Goal: Task Accomplishment & Management: Use online tool/utility

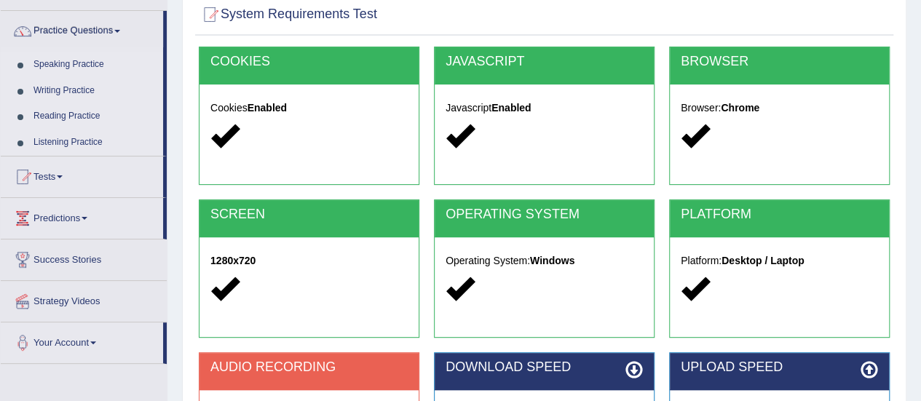
scroll to position [363, 0]
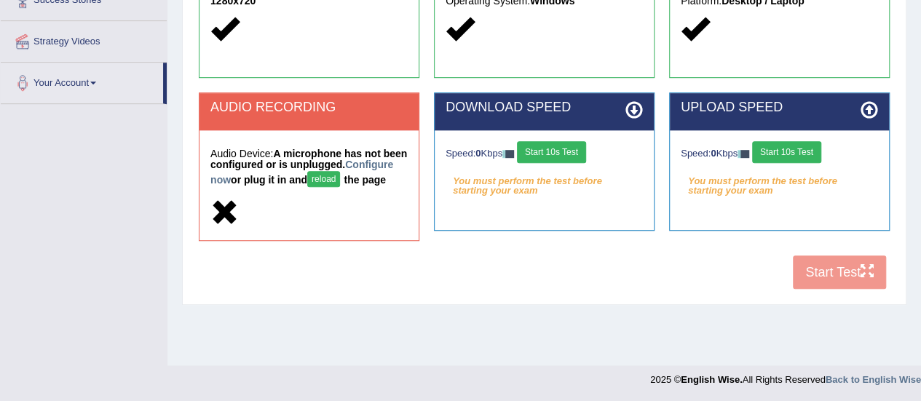
click at [584, 145] on button "Start 10s Test" at bounding box center [551, 152] width 69 height 22
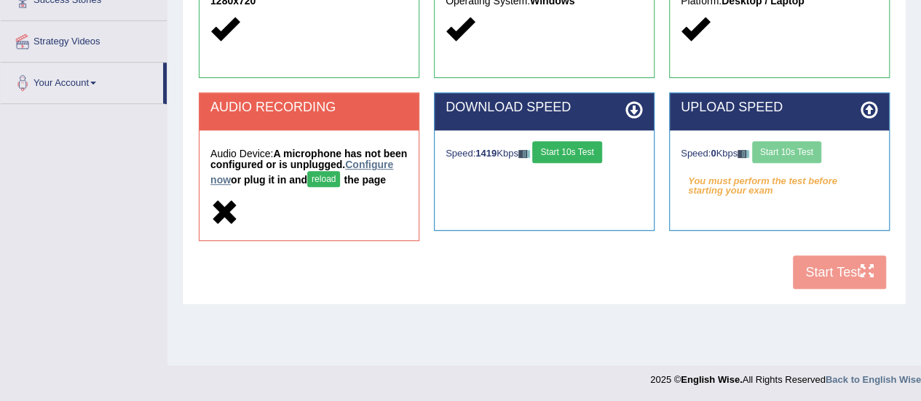
click at [269, 179] on link "Configure now" at bounding box center [301, 172] width 183 height 27
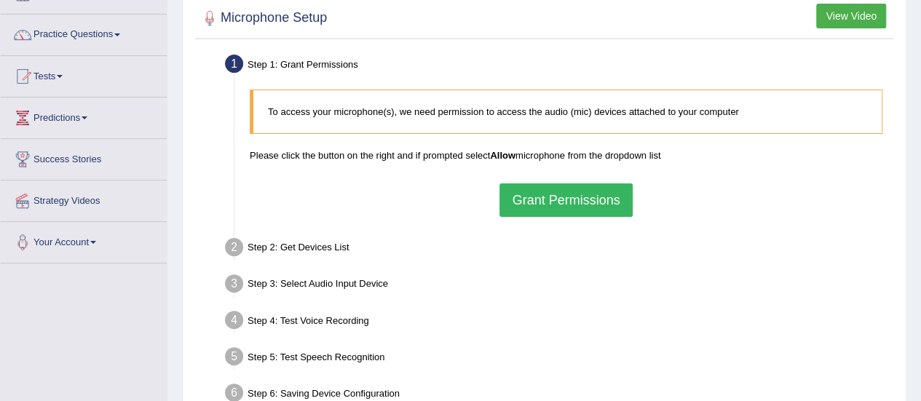
scroll to position [108, 0]
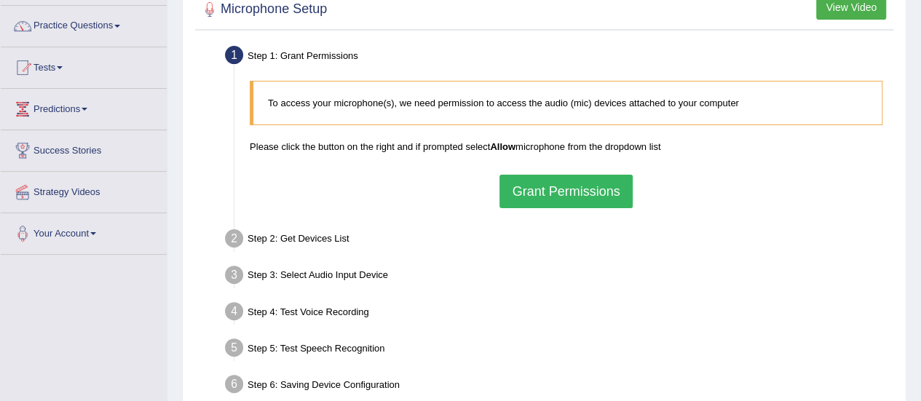
click at [582, 192] on button "Grant Permissions" at bounding box center [566, 191] width 133 height 33
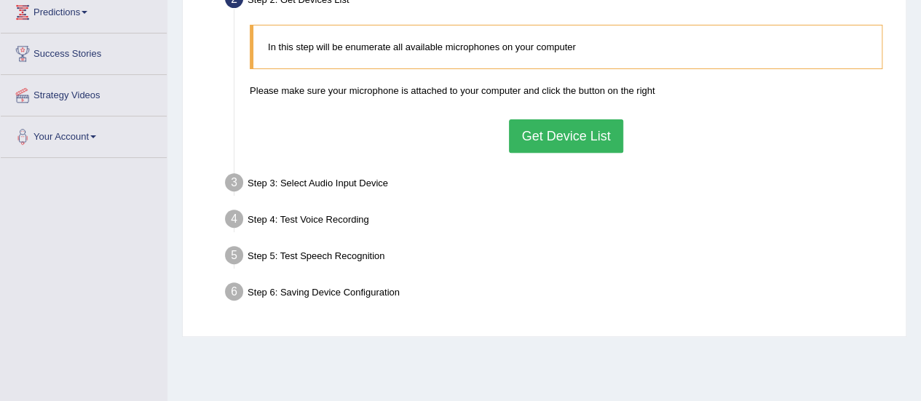
scroll to position [207, 0]
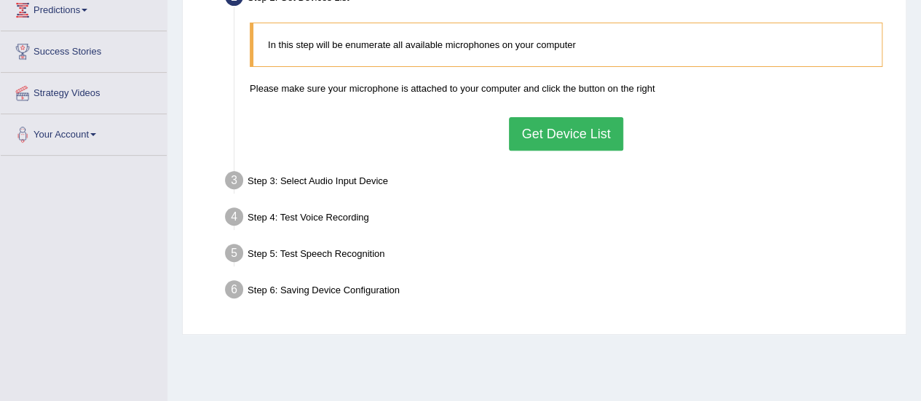
click at [609, 136] on button "Get Device List" at bounding box center [566, 133] width 114 height 33
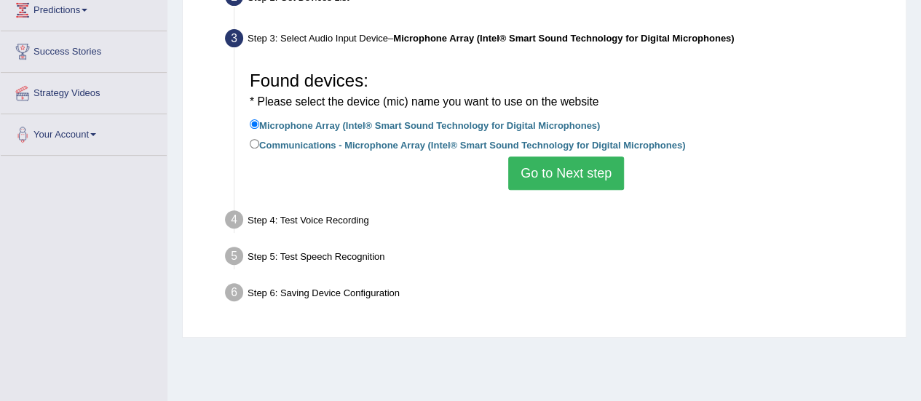
click at [574, 173] on button "Go to Next step" at bounding box center [566, 173] width 116 height 33
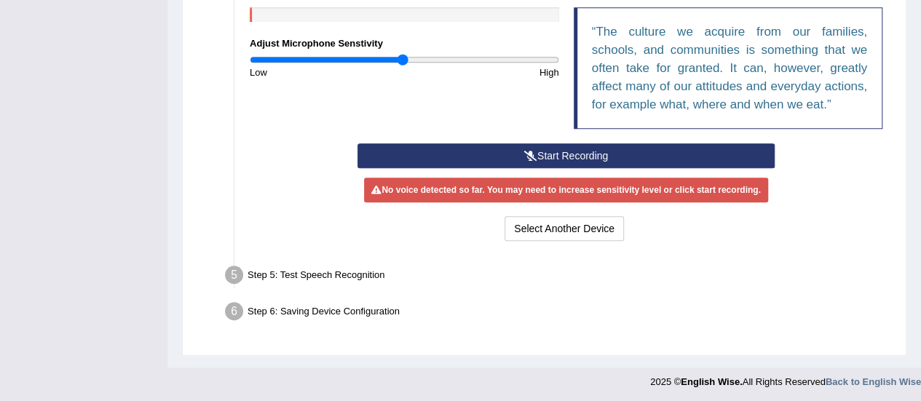
scroll to position [0, 0]
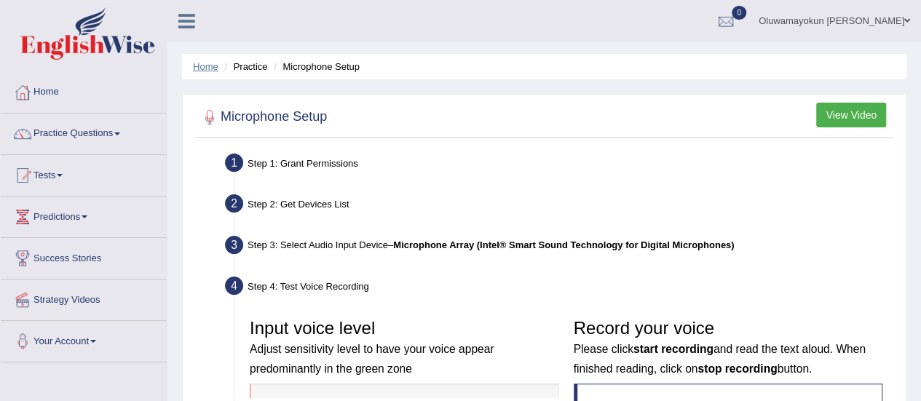
click at [216, 66] on link "Home" at bounding box center [205, 66] width 25 height 11
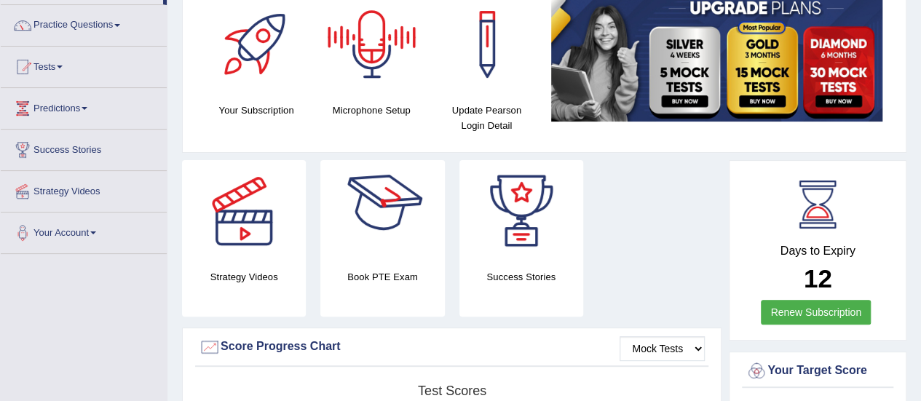
scroll to position [107, 0]
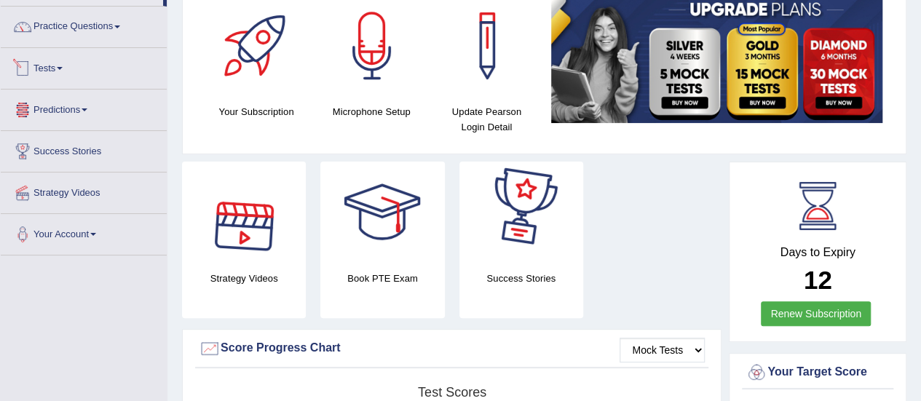
click at [51, 75] on link "Tests" at bounding box center [84, 66] width 166 height 36
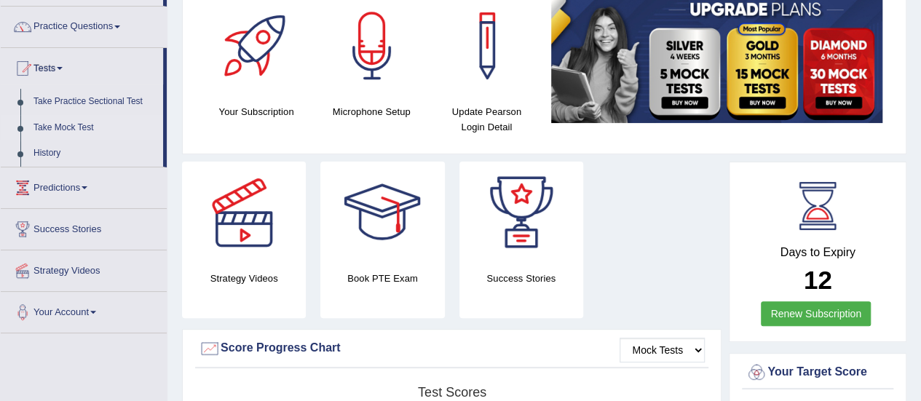
click at [68, 120] on link "Take Mock Test" at bounding box center [95, 128] width 136 height 26
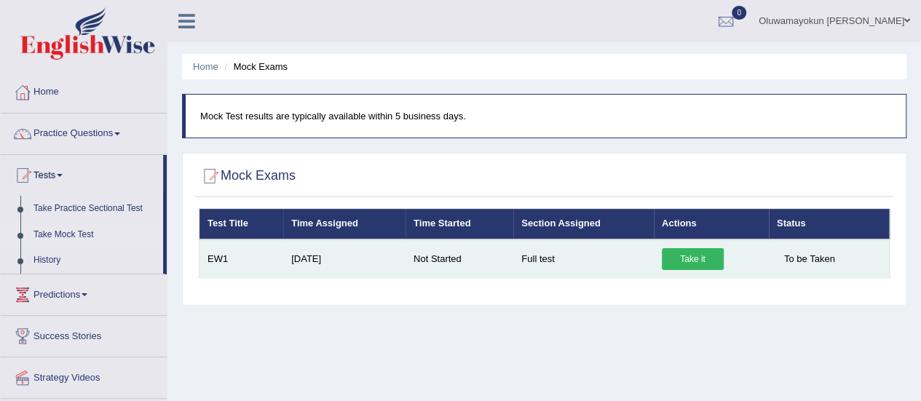
click at [686, 249] on link "Take it" at bounding box center [693, 259] width 62 height 22
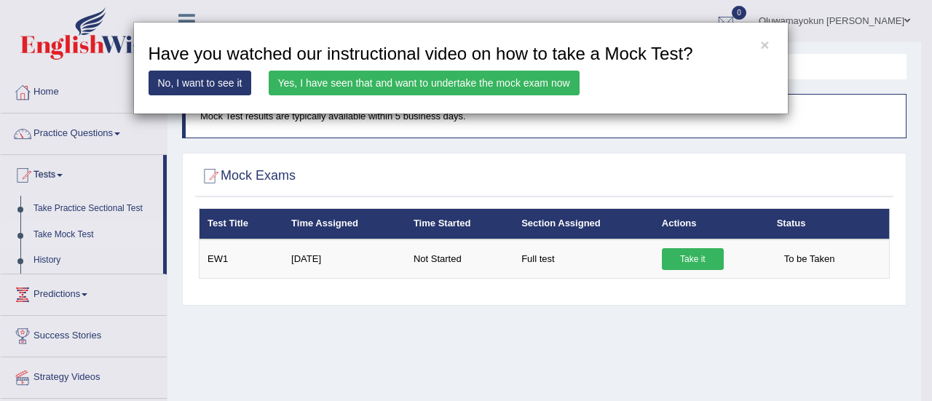
click at [437, 85] on link "Yes, I have seen that and want to undertake the mock exam now" at bounding box center [424, 83] width 311 height 25
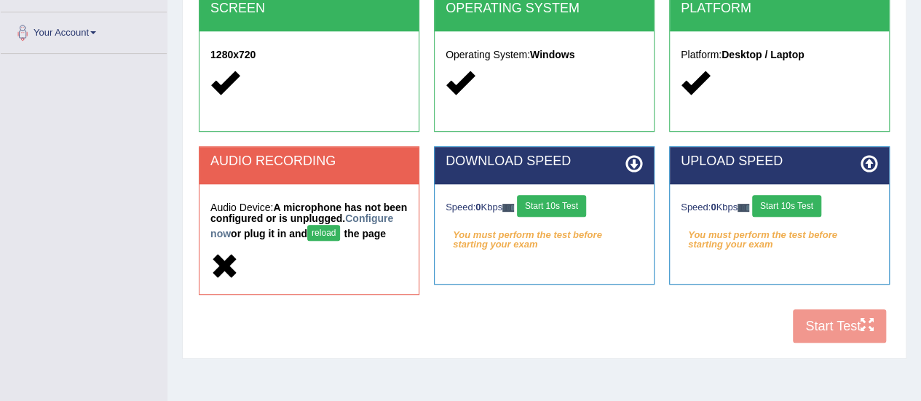
scroll to position [315, 0]
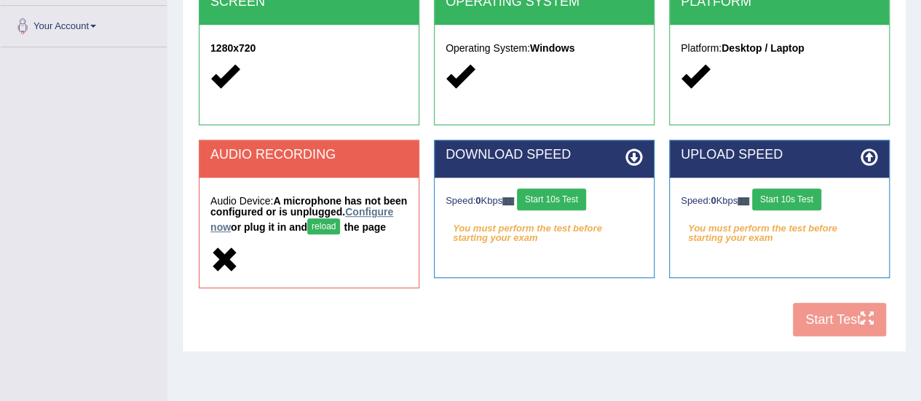
click at [262, 225] on link "Configure now" at bounding box center [301, 219] width 183 height 27
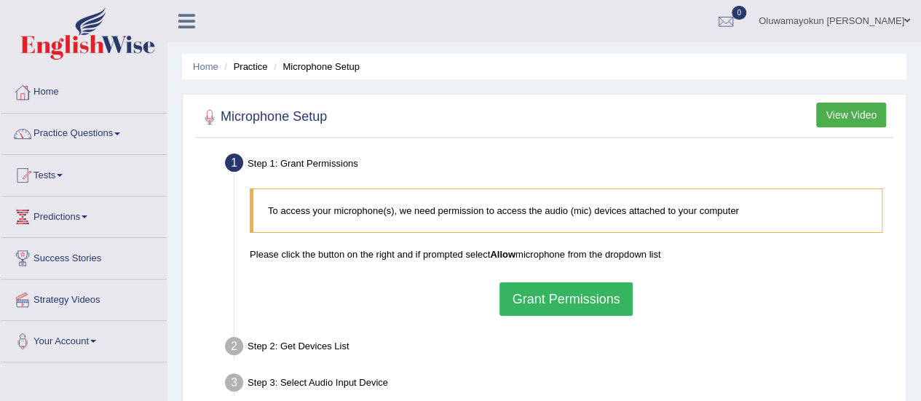
click at [581, 296] on button "Grant Permissions" at bounding box center [566, 299] width 133 height 33
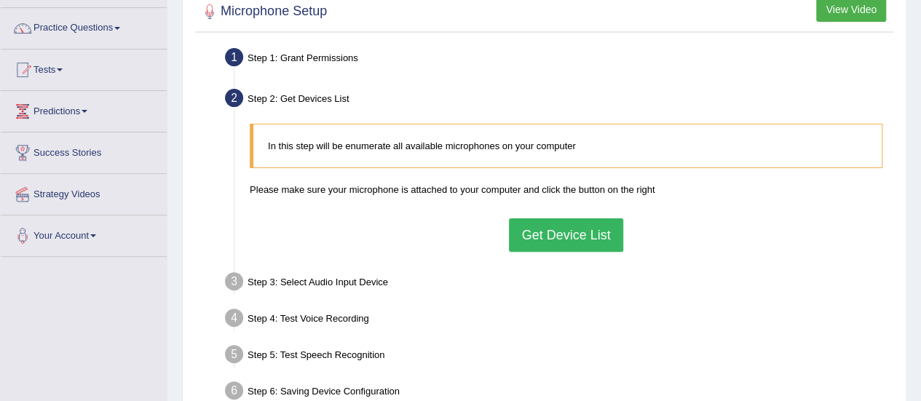
scroll to position [106, 0]
click at [584, 234] on button "Get Device List" at bounding box center [566, 234] width 114 height 33
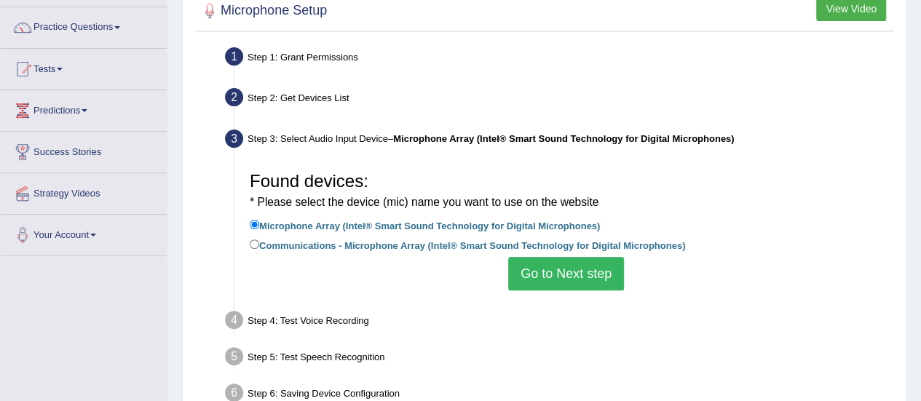
scroll to position [167, 0]
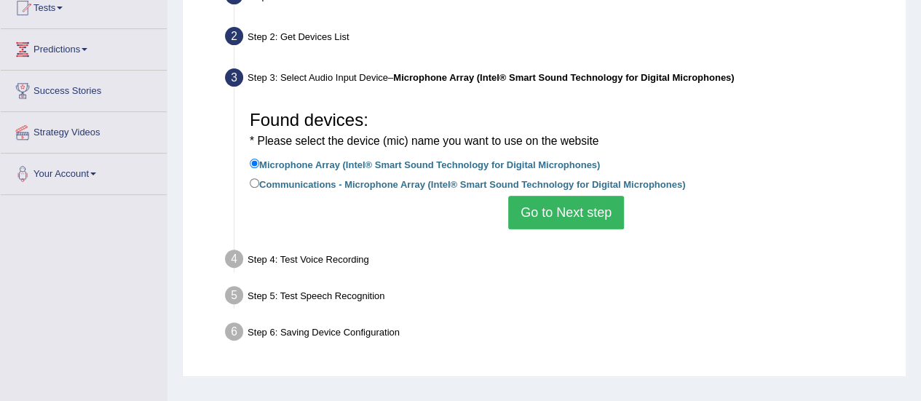
click at [588, 215] on button "Go to Next step" at bounding box center [566, 212] width 116 height 33
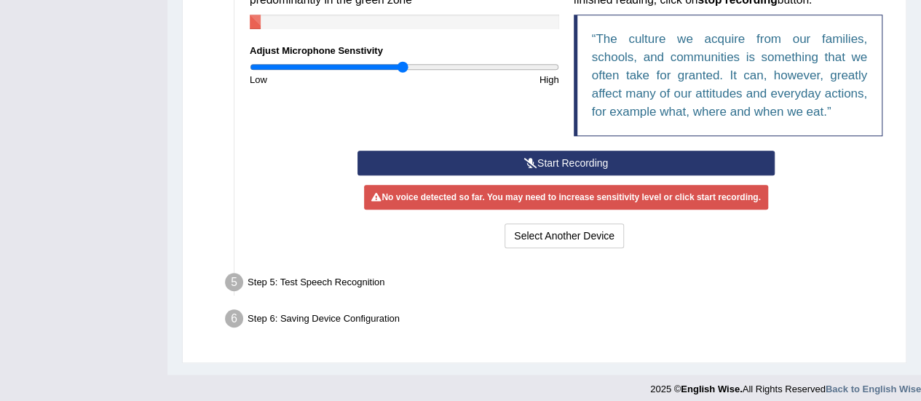
scroll to position [370, 0]
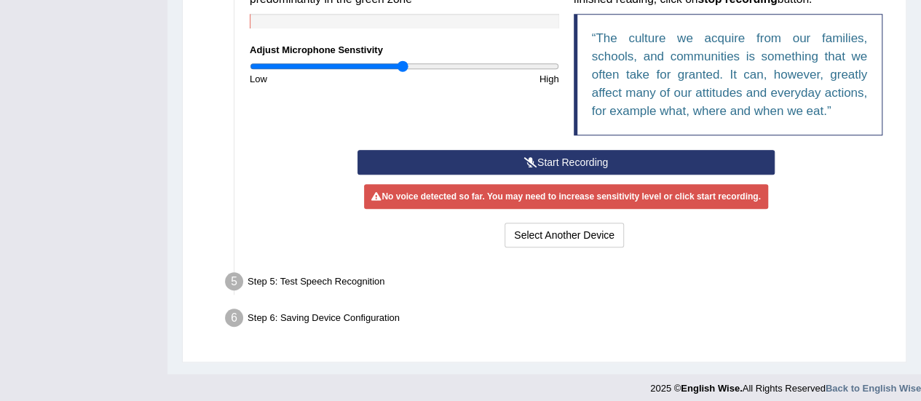
click at [596, 157] on button "Start Recording" at bounding box center [566, 162] width 417 height 25
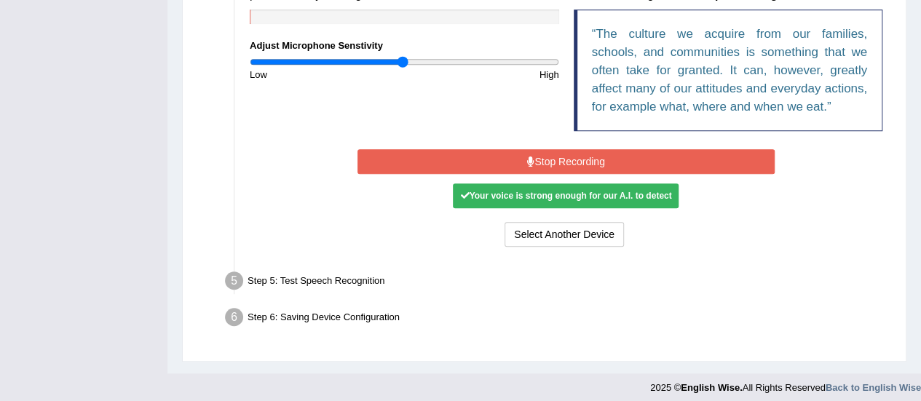
scroll to position [380, 0]
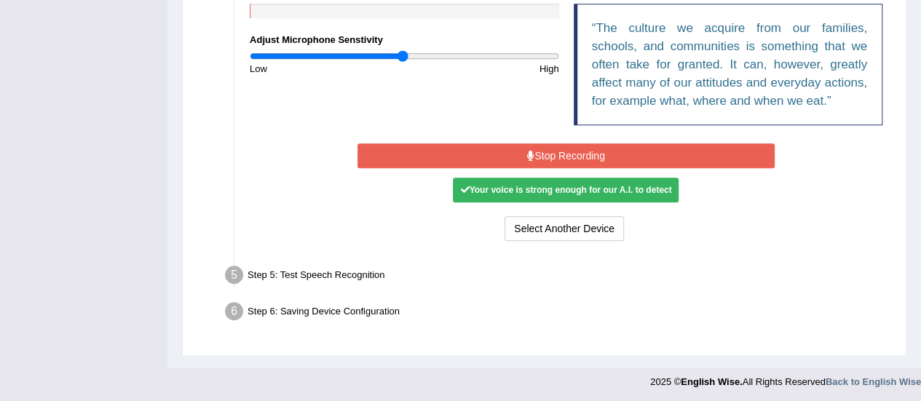
click at [644, 192] on div "Your voice is strong enough for our A.I. to detect" at bounding box center [566, 190] width 226 height 25
click at [550, 194] on div "Your voice is strong enough for our A.I. to detect" at bounding box center [566, 190] width 226 height 25
click at [597, 149] on button "Stop Recording" at bounding box center [566, 155] width 417 height 25
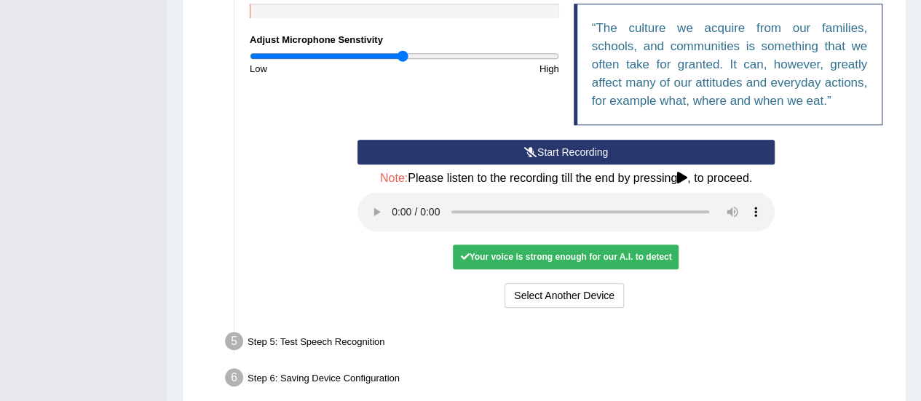
click at [590, 256] on div "Your voice is strong enough for our A.I. to detect" at bounding box center [566, 257] width 226 height 25
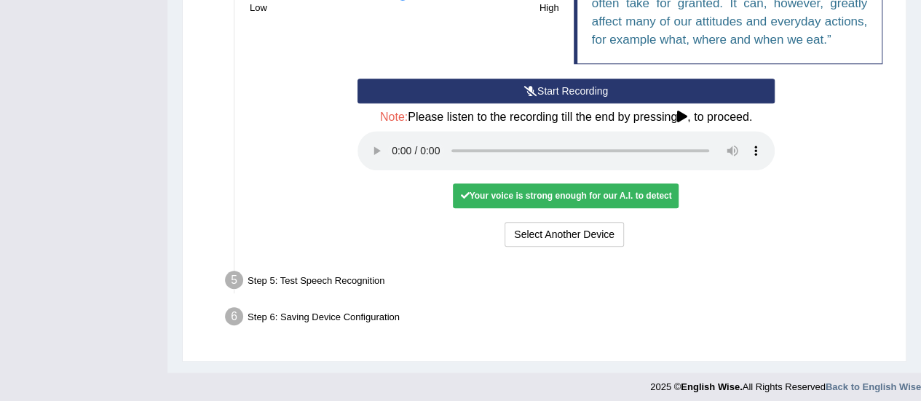
scroll to position [447, 0]
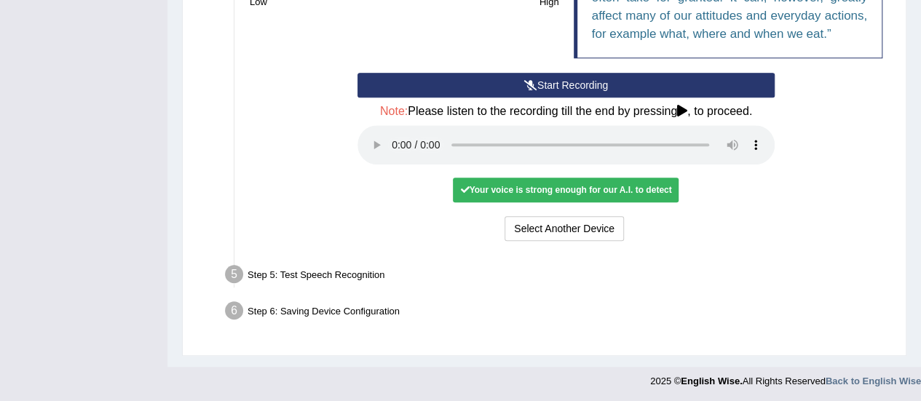
click at [342, 275] on div "Step 5: Test Speech Recognition" at bounding box center [558, 277] width 681 height 32
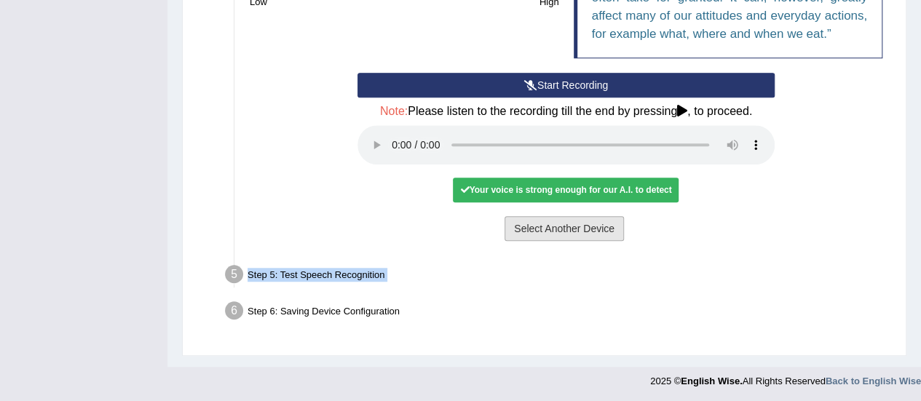
click at [566, 218] on button "Select Another Device" at bounding box center [564, 228] width 119 height 25
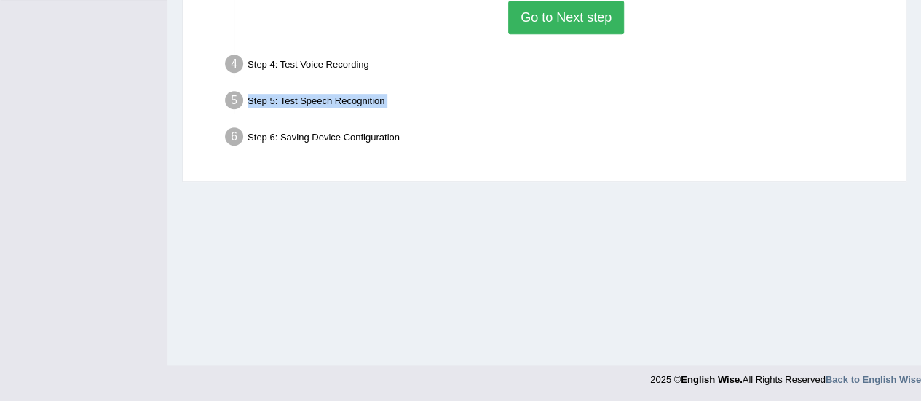
scroll to position [291, 0]
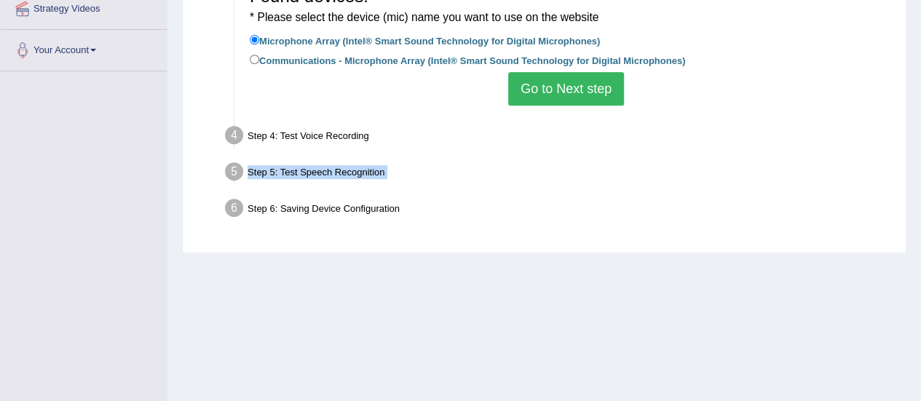
click at [579, 79] on button "Go to Next step" at bounding box center [566, 88] width 116 height 33
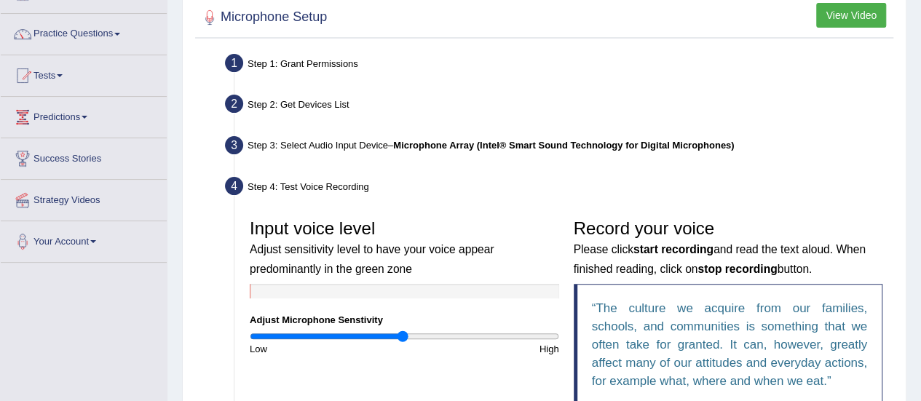
scroll to position [79, 0]
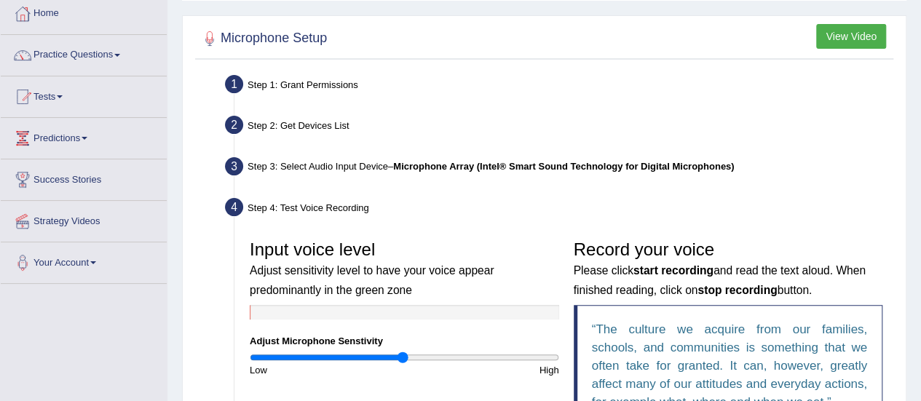
click at [840, 36] on button "View Video" at bounding box center [851, 36] width 70 height 25
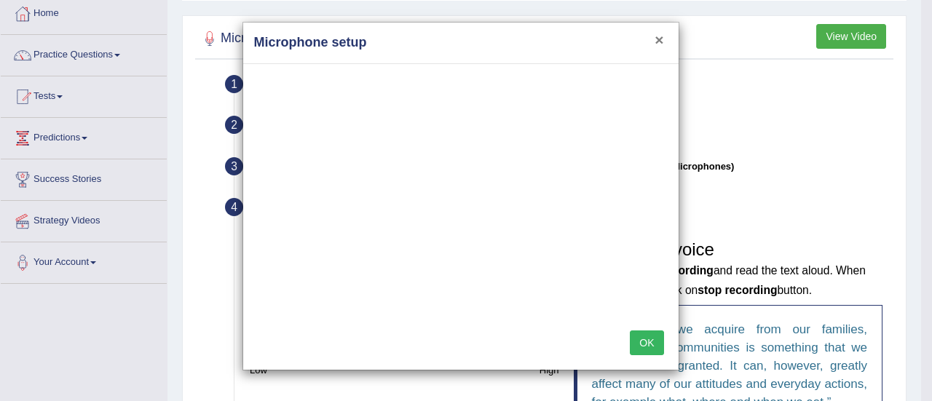
click at [661, 44] on button "×" at bounding box center [659, 39] width 9 height 15
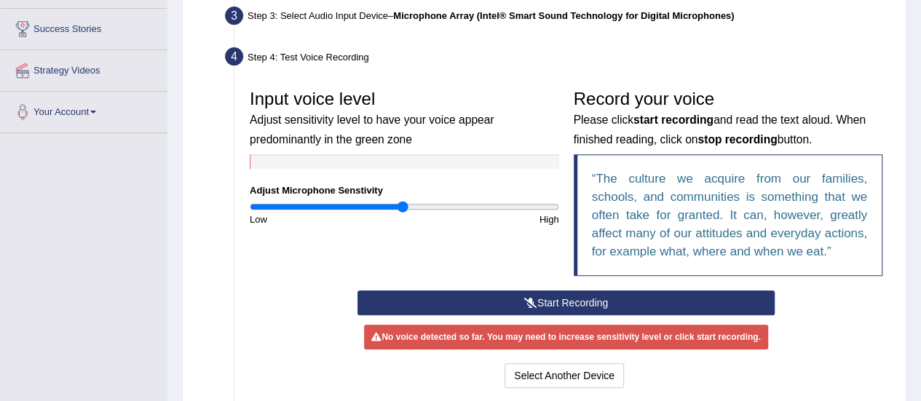
scroll to position [263, 0]
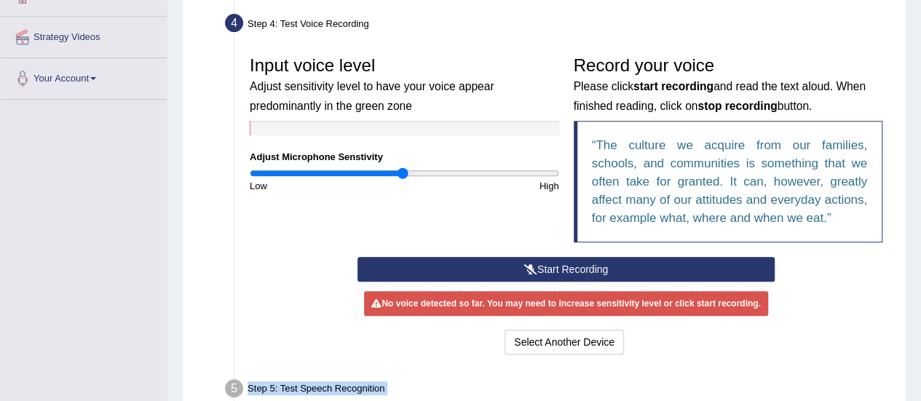
click at [548, 272] on button "Start Recording" at bounding box center [566, 269] width 417 height 25
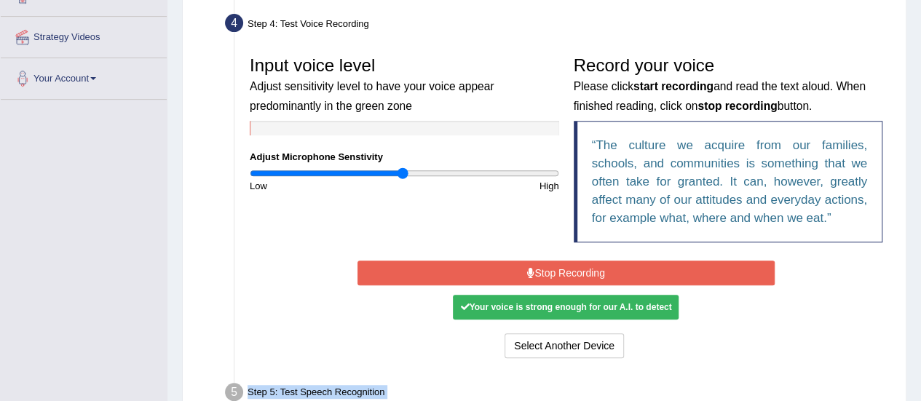
click at [548, 272] on button "Stop Recording" at bounding box center [566, 273] width 417 height 25
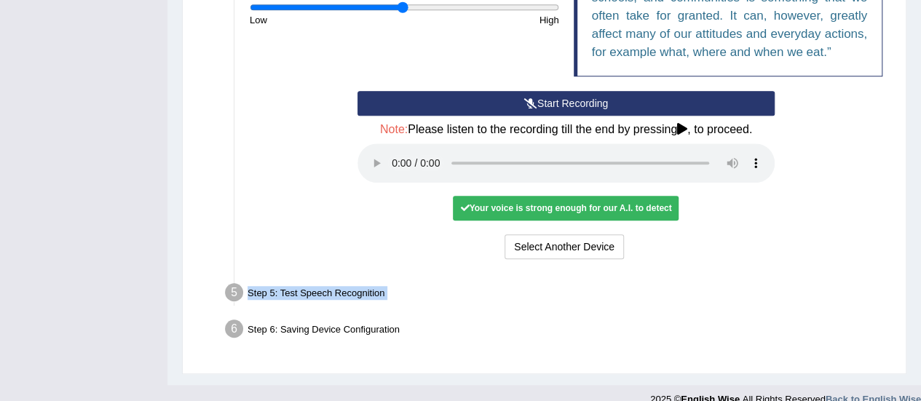
scroll to position [430, 0]
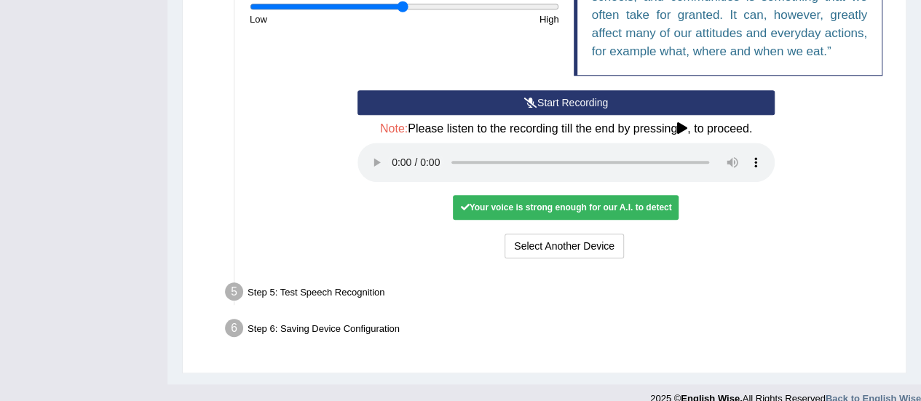
click at [684, 125] on icon at bounding box center [682, 128] width 10 height 12
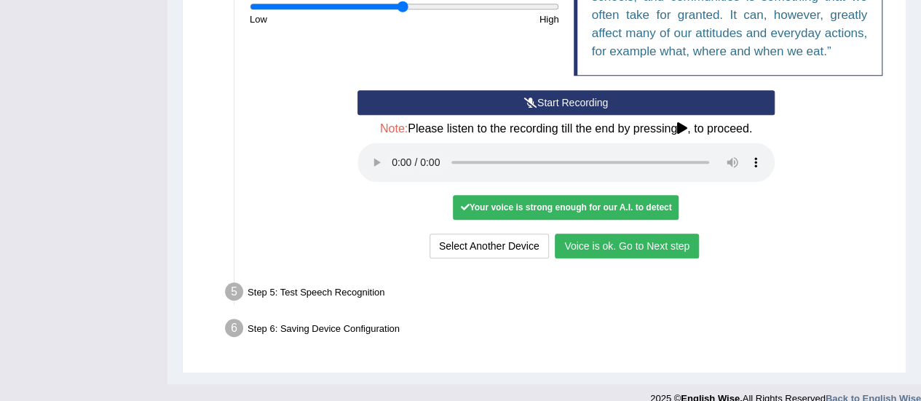
click at [654, 245] on button "Voice is ok. Go to Next step" at bounding box center [627, 246] width 144 height 25
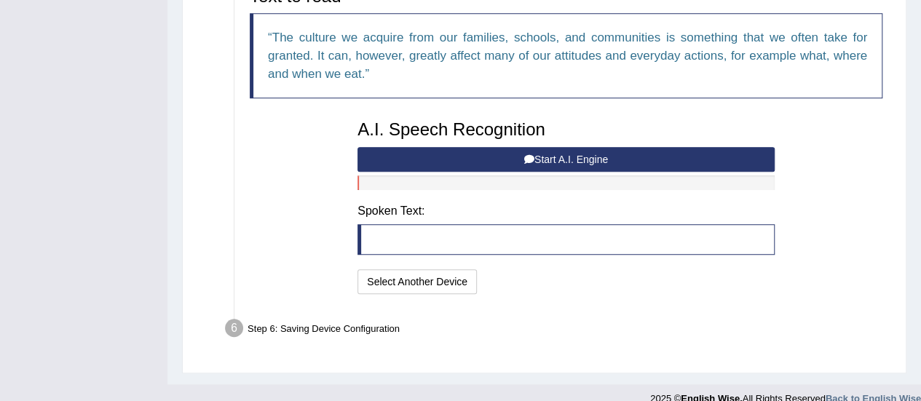
scroll to position [354, 0]
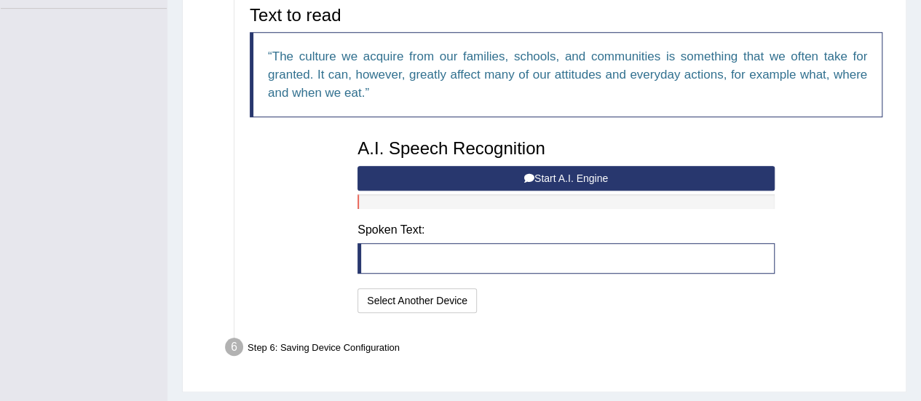
click at [612, 254] on blockquote at bounding box center [566, 258] width 417 height 31
click at [492, 256] on blockquote at bounding box center [566, 258] width 417 height 31
click at [567, 171] on button "Start A.I. Engine" at bounding box center [566, 178] width 417 height 25
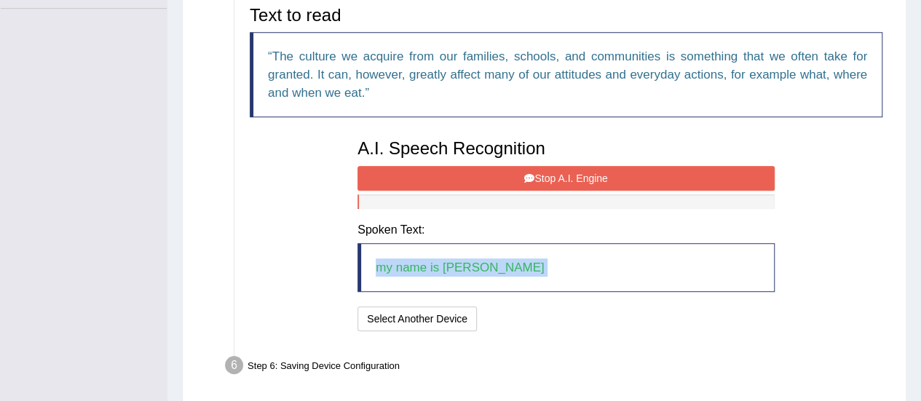
scroll to position [408, 0]
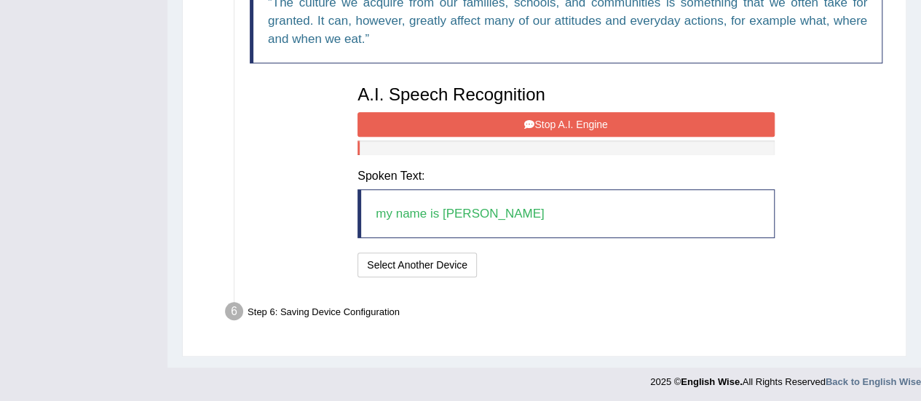
click at [604, 320] on div "Step 6: Saving Device Configuration" at bounding box center [558, 314] width 681 height 32
click at [663, 117] on button "Stop A.I. Engine" at bounding box center [566, 124] width 417 height 25
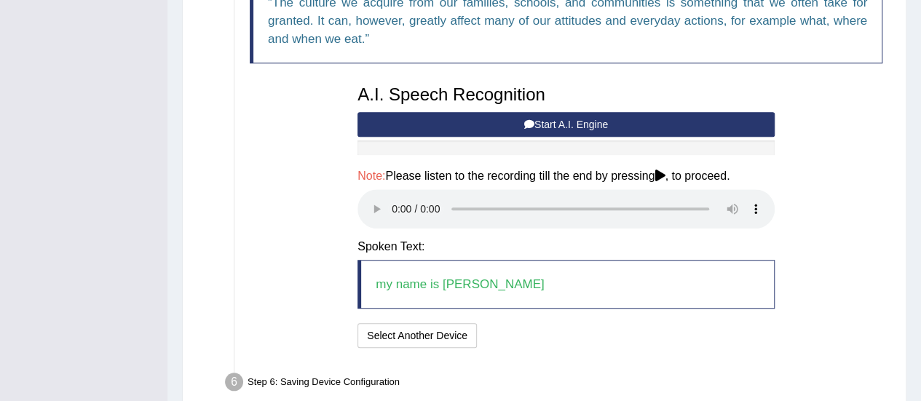
scroll to position [478, 0]
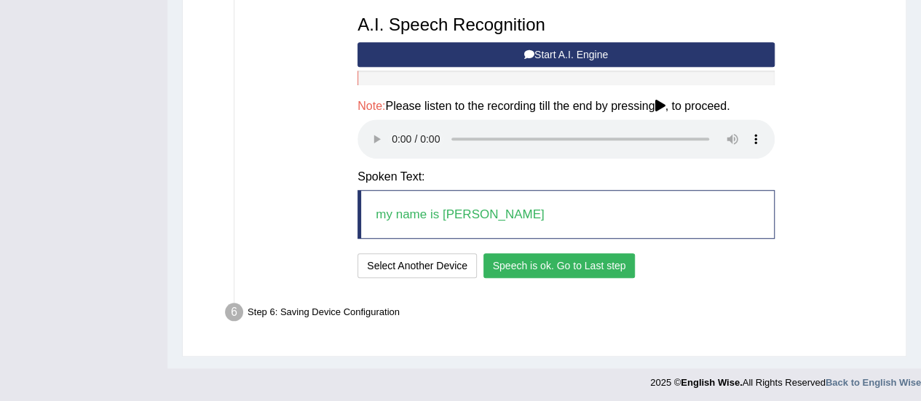
click at [600, 267] on button "Speech is ok. Go to Last step" at bounding box center [559, 265] width 152 height 25
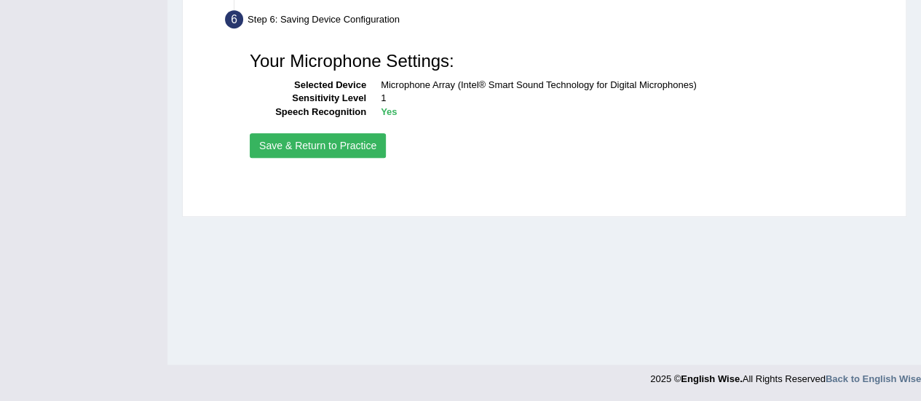
scroll to position [363, 0]
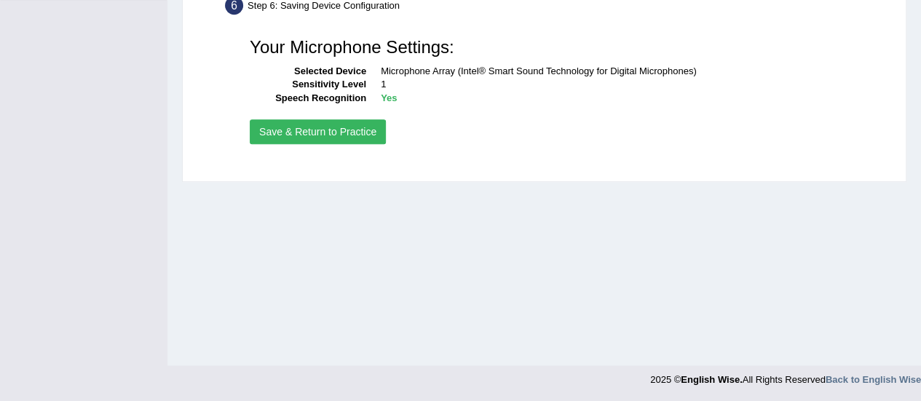
click at [341, 133] on button "Save & Return to Practice" at bounding box center [318, 131] width 136 height 25
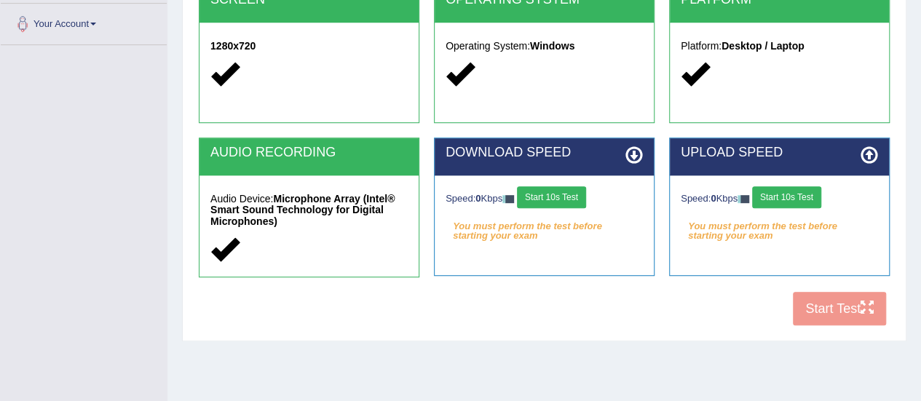
scroll to position [363, 0]
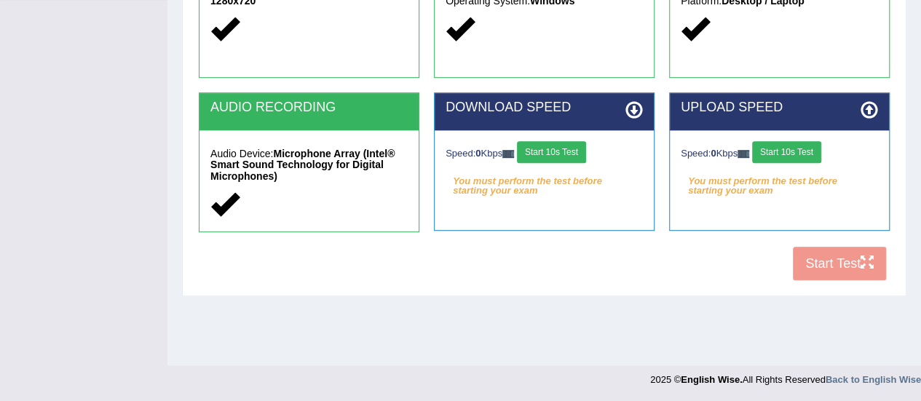
click at [567, 150] on button "Start 10s Test" at bounding box center [551, 152] width 69 height 22
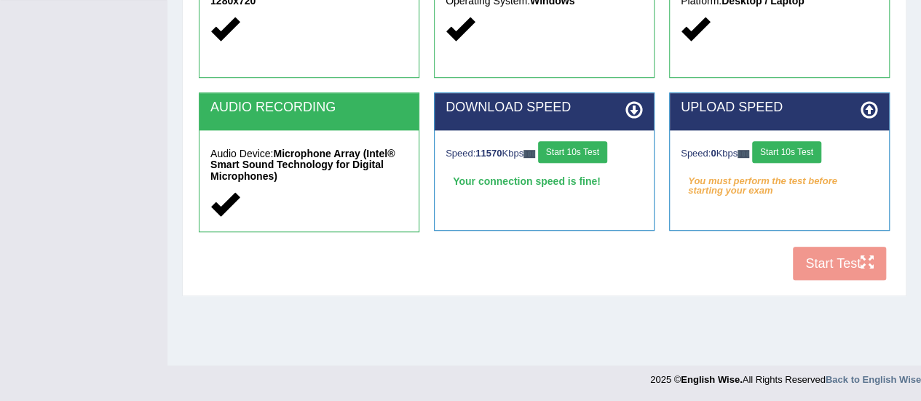
click at [773, 142] on button "Start 10s Test" at bounding box center [786, 152] width 69 height 22
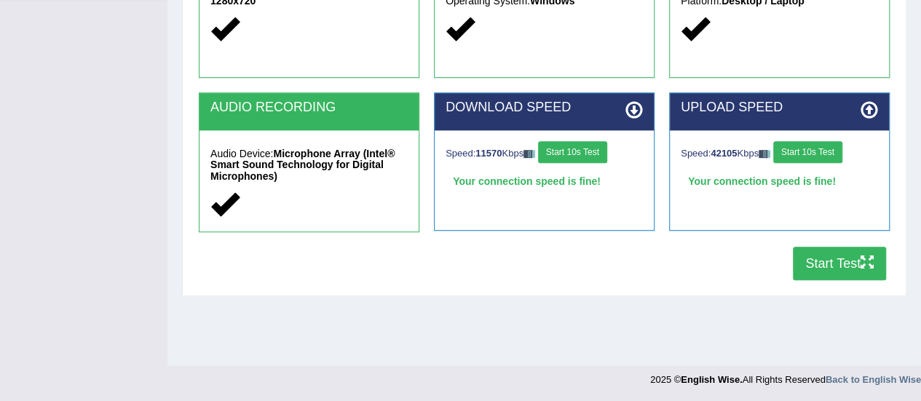
click at [825, 263] on button "Start Test" at bounding box center [839, 263] width 93 height 33
